Goal: Transaction & Acquisition: Purchase product/service

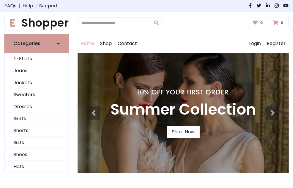
click at [146, 94] on h4 "10% Off Your First Order" at bounding box center [182, 92] width 145 height 8
click at [183, 132] on link "Shop Now" at bounding box center [183, 132] width 33 height 12
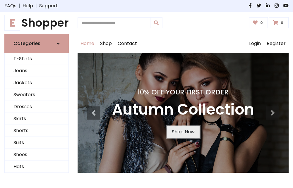
click at [183, 132] on link "Shop Now" at bounding box center [183, 132] width 33 height 12
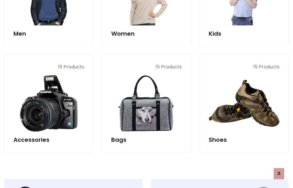
scroll to position [584, 0]
